Goal: Task Accomplishment & Management: Use online tool/utility

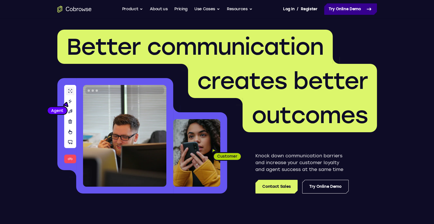
click at [342, 13] on link "Try Online Demo" at bounding box center [350, 8] width 53 height 11
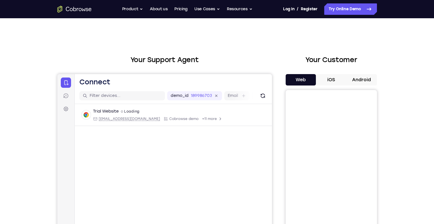
click at [324, 77] on button "iOS" at bounding box center [331, 79] width 31 height 11
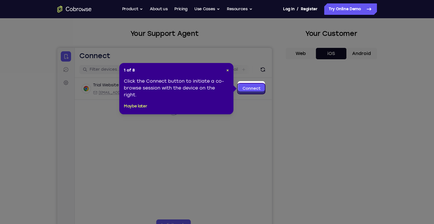
scroll to position [29, 0]
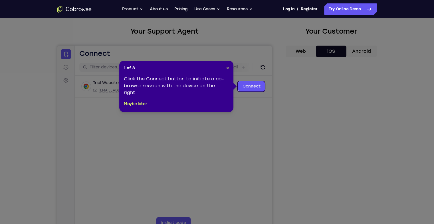
click at [229, 67] on div "1 of 8 × Click the Connect button to initiate a co-browse session with the devi…" at bounding box center [176, 86] width 114 height 51
click at [227, 68] on span "×" at bounding box center [227, 68] width 3 height 5
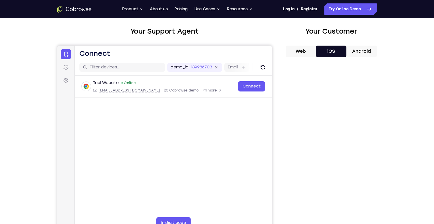
click at [358, 49] on button "Android" at bounding box center [362, 51] width 31 height 11
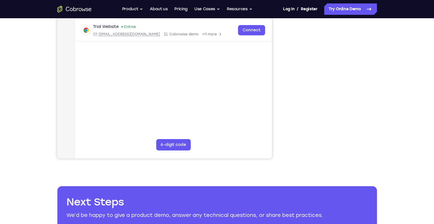
scroll to position [86, 0]
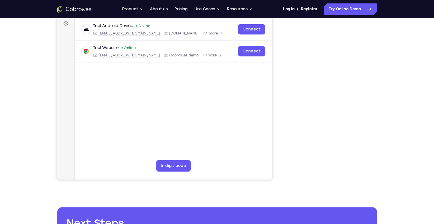
click at [430, 61] on div "Your Support Agent Your Customer Web iOS Android Next Steps We’d be happy to gi…" at bounding box center [217, 121] width 434 height 377
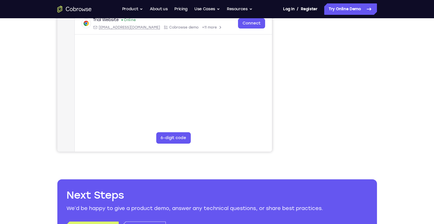
scroll to position [114, 0]
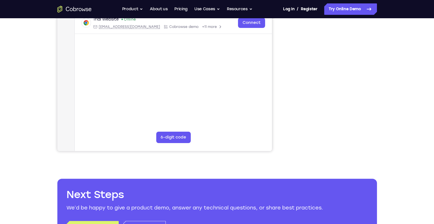
drag, startPoint x: 390, startPoint y: 80, endPoint x: 388, endPoint y: 102, distance: 22.7
click at [388, 102] on div "Your Support Agent Your Customer Web iOS Android Next Steps We’d be happy to gi…" at bounding box center [218, 92] width 366 height 377
drag, startPoint x: 383, startPoint y: 65, endPoint x: 382, endPoint y: 82, distance: 16.9
click at [380, 82] on div "Your Support Agent Your Customer Web iOS Android Next Steps We’d be happy to gi…" at bounding box center [218, 92] width 366 height 377
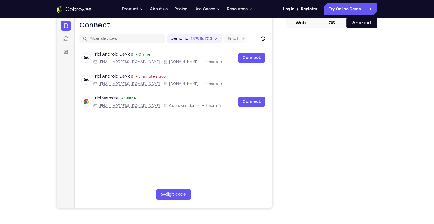
scroll to position [0, 0]
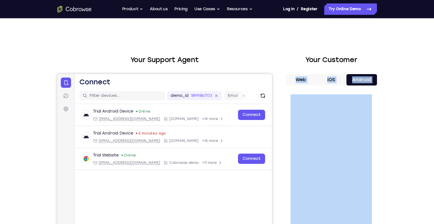
drag, startPoint x: 400, startPoint y: 145, endPoint x: 377, endPoint y: 43, distance: 104.3
click at [377, 43] on div "Your Support Agent Your Customer Web iOS Android Next Steps We’d be happy to gi…" at bounding box center [217, 206] width 434 height 377
click at [375, 176] on div at bounding box center [331, 178] width 91 height 176
drag, startPoint x: 400, startPoint y: 137, endPoint x: 388, endPoint y: 75, distance: 63.8
click at [388, 75] on div "Your Support Agent Your Customer Web iOS Android Next Steps We’d be happy to gi…" at bounding box center [217, 206] width 434 height 377
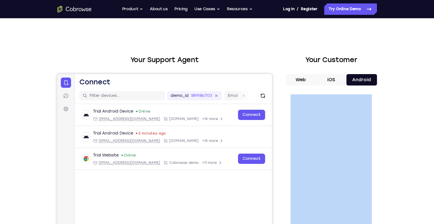
click at [392, 136] on div "Your Support Agent Your Customer Web iOS Android Next Steps We’d be happy to gi…" at bounding box center [218, 206] width 366 height 377
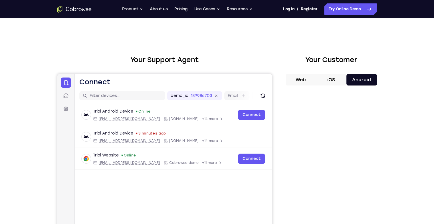
drag, startPoint x: 402, startPoint y: 151, endPoint x: 402, endPoint y: 101, distance: 49.7
click at [402, 101] on div "Your Support Agent Your Customer Web iOS Android Next Steps We’d be happy to gi…" at bounding box center [217, 206] width 434 height 377
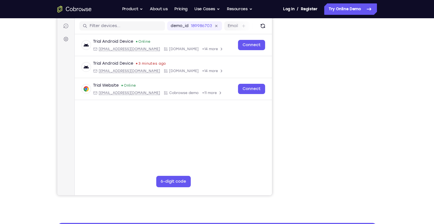
scroll to position [71, 0]
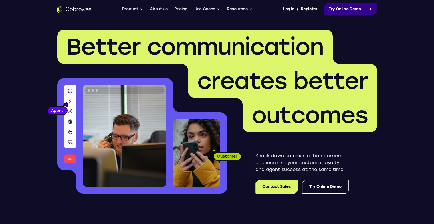
click at [345, 7] on link "Try Online Demo" at bounding box center [350, 8] width 53 height 11
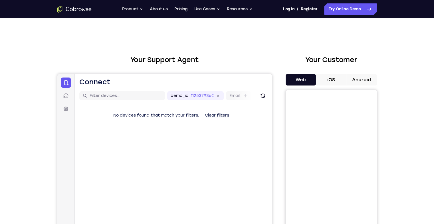
click at [356, 85] on button "Android" at bounding box center [362, 79] width 31 height 11
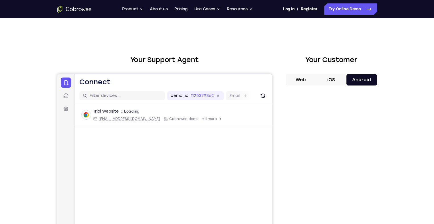
drag, startPoint x: 396, startPoint y: 111, endPoint x: 393, endPoint y: 98, distance: 13.0
click at [393, 99] on div "Your Support Agent Your Customer Web iOS Android Next Steps We’d be happy to gi…" at bounding box center [218, 206] width 366 height 377
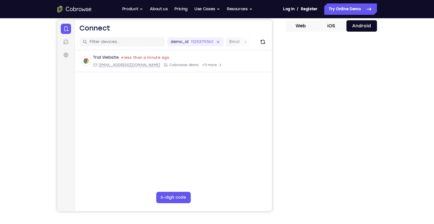
scroll to position [57, 0]
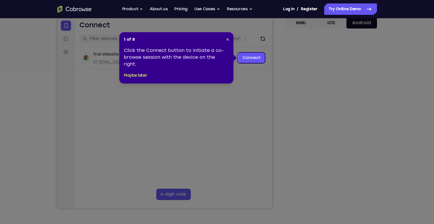
click at [226, 40] on header "1 of 8 ×" at bounding box center [176, 40] width 105 height 6
click at [228, 38] on span "×" at bounding box center [227, 39] width 3 height 5
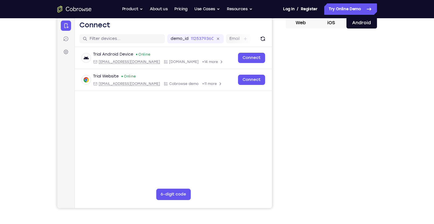
drag, startPoint x: 325, startPoint y: 208, endPoint x: 420, endPoint y: 156, distance: 109.0
click at [420, 156] on div "Your Support Agent Your Customer Web iOS Android Next Steps We’d be happy to gi…" at bounding box center [217, 149] width 434 height 377
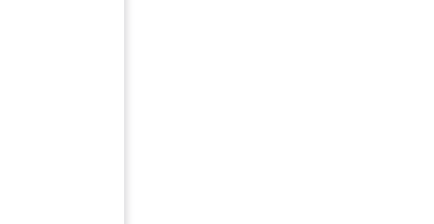
scroll to position [55, 0]
